Goal: Task Accomplishment & Management: Complete application form

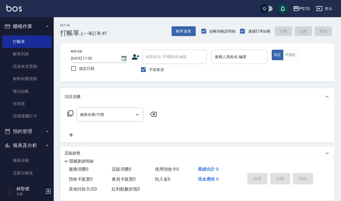
click at [234, 53] on div "服務人員姓名/編號 服務人員姓名/編號" at bounding box center [239, 57] width 56 height 14
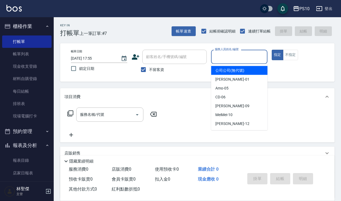
click at [231, 76] on div "[PERSON_NAME] -01" at bounding box center [239, 79] width 56 height 9
type input "[PERSON_NAME]-01"
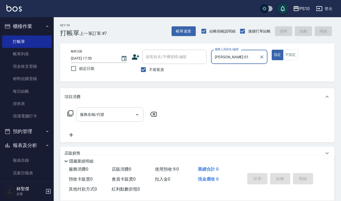
click at [119, 110] on input "服務名稱/代號" at bounding box center [106, 114] width 54 height 9
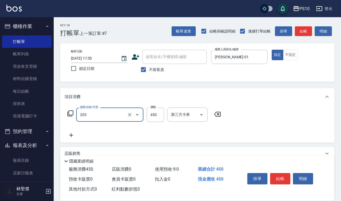
type input "剪+洗(203)"
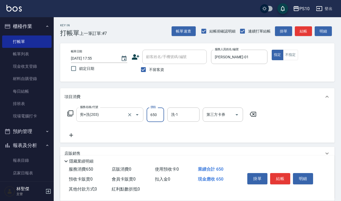
type input "650"
click at [277, 178] on button "結帳" at bounding box center [280, 178] width 20 height 11
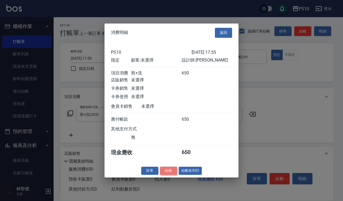
click at [172, 173] on button "結帳" at bounding box center [168, 170] width 17 height 8
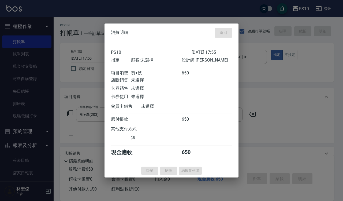
click at [244, 57] on div at bounding box center [171, 100] width 343 height 201
type input "[DATE] 21:50"
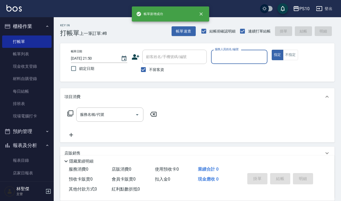
click at [244, 57] on input "服務人員姓名/編號" at bounding box center [238, 56] width 51 height 9
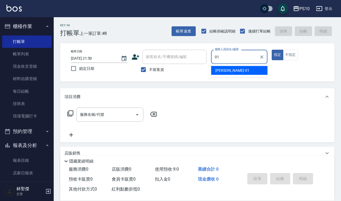
type input "[PERSON_NAME]-01"
type button "true"
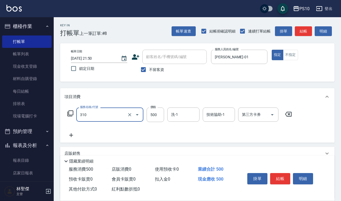
type input "單燙瀏海 (310)"
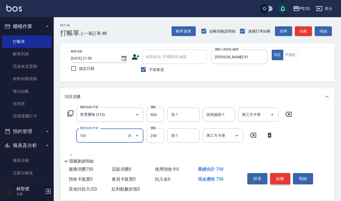
type input "洗髮(101)"
click at [278, 177] on button "結帳" at bounding box center [280, 178] width 20 height 11
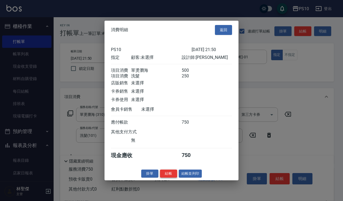
click at [172, 174] on button "結帳" at bounding box center [168, 173] width 17 height 8
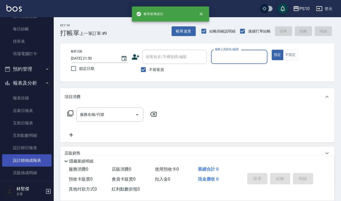
scroll to position [124, 0]
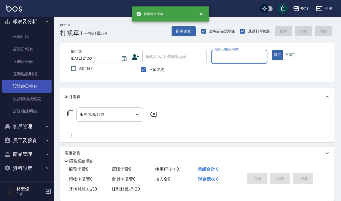
click at [33, 84] on link "設計師日報表" at bounding box center [26, 86] width 49 height 12
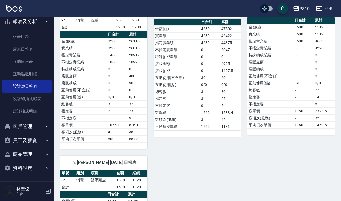
scroll to position [201, 0]
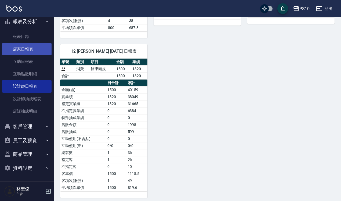
click at [33, 50] on link "店家日報表" at bounding box center [26, 49] width 49 height 12
